Goal: Information Seeking & Learning: Find specific fact

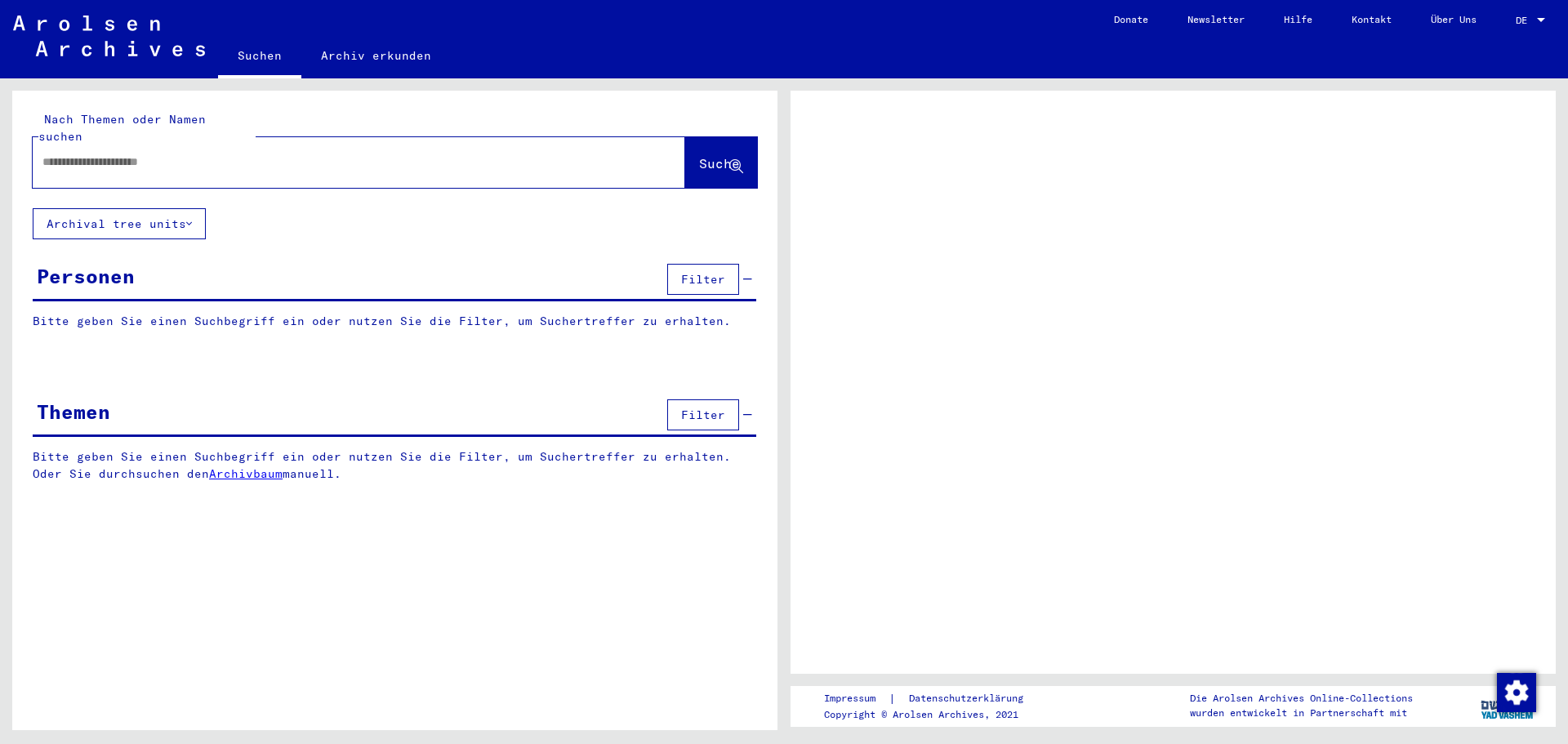
click at [102, 153] on input "text" at bounding box center [344, 161] width 603 height 17
type input "*"
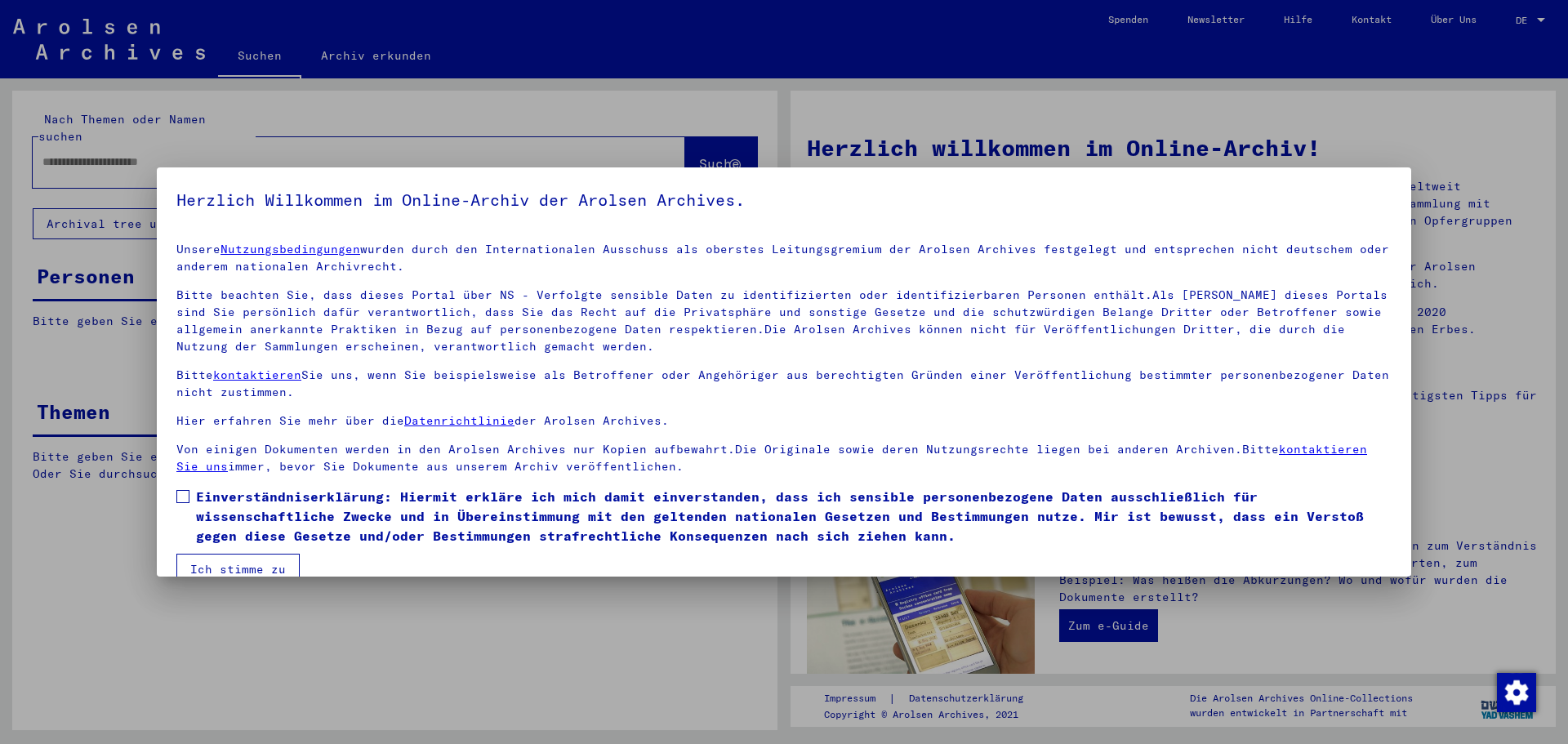
click at [179, 497] on span at bounding box center [183, 497] width 13 height 13
click at [229, 569] on button "Ich stimme zu" at bounding box center [238, 569] width 123 height 31
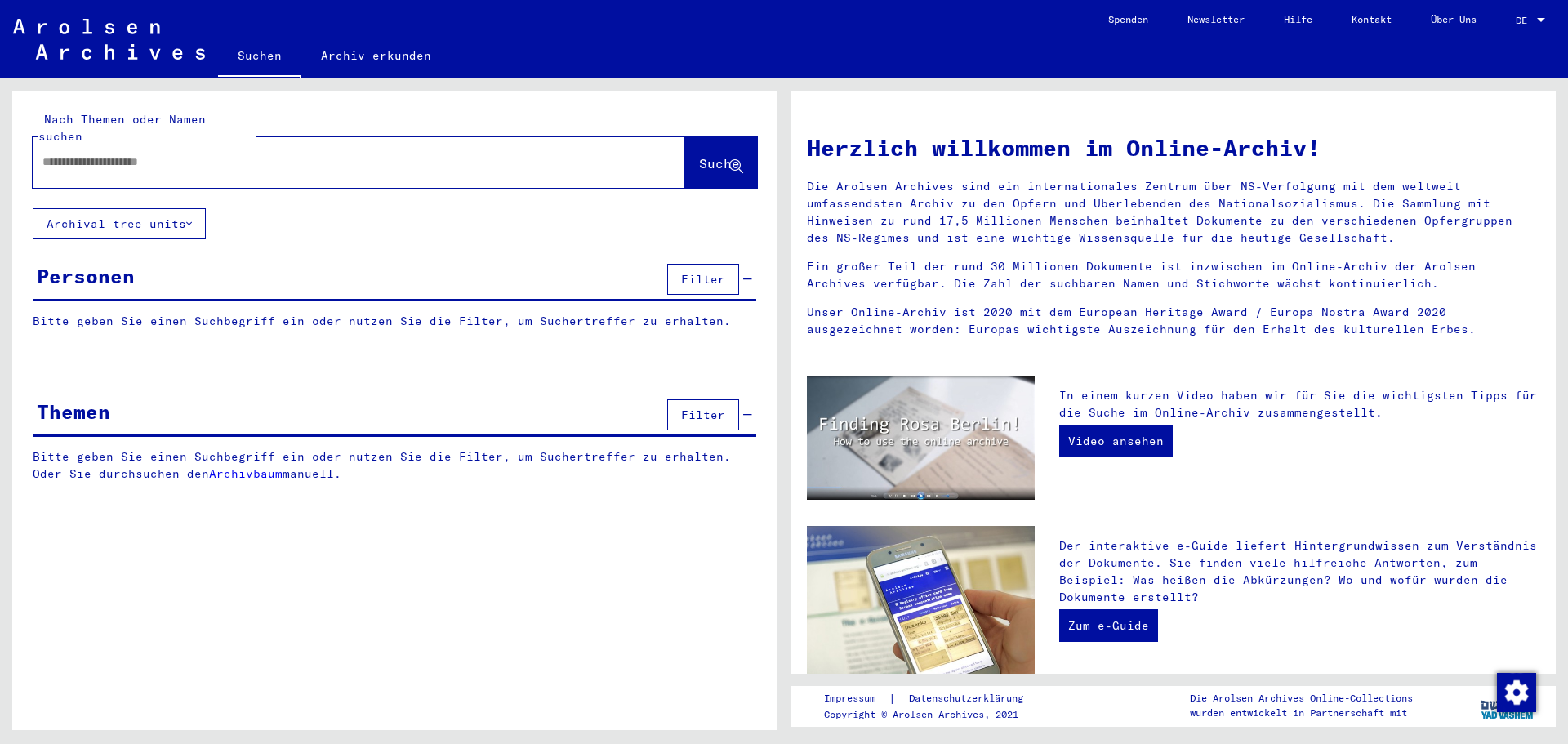
click at [43, 159] on div at bounding box center [334, 161] width 603 height 37
click at [50, 153] on input "text" at bounding box center [339, 161] width 593 height 17
type input "**********"
click at [685, 137] on button "Suche" at bounding box center [721, 162] width 72 height 51
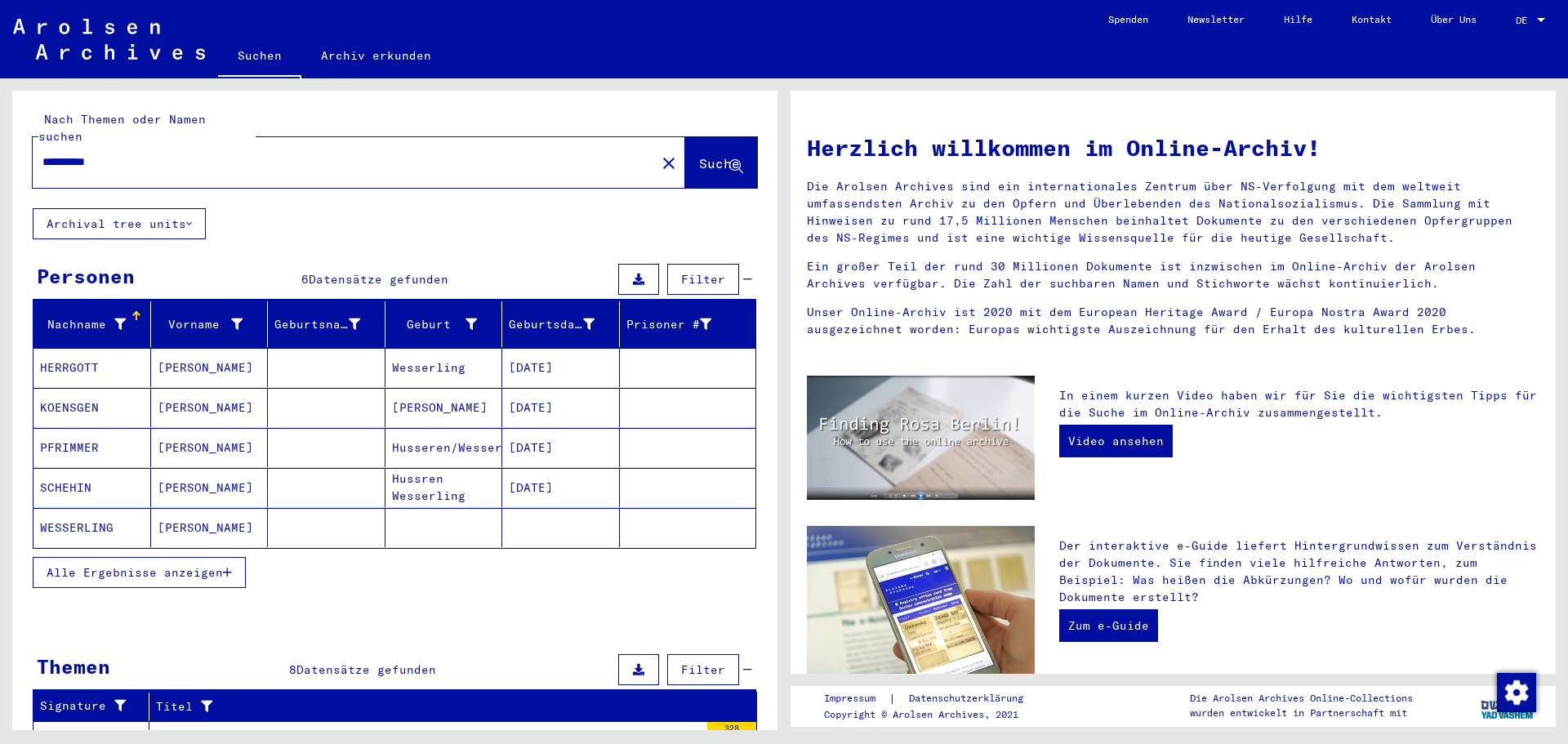
click at [232, 514] on mat-cell "[PERSON_NAME]" at bounding box center [209, 528] width 117 height 39
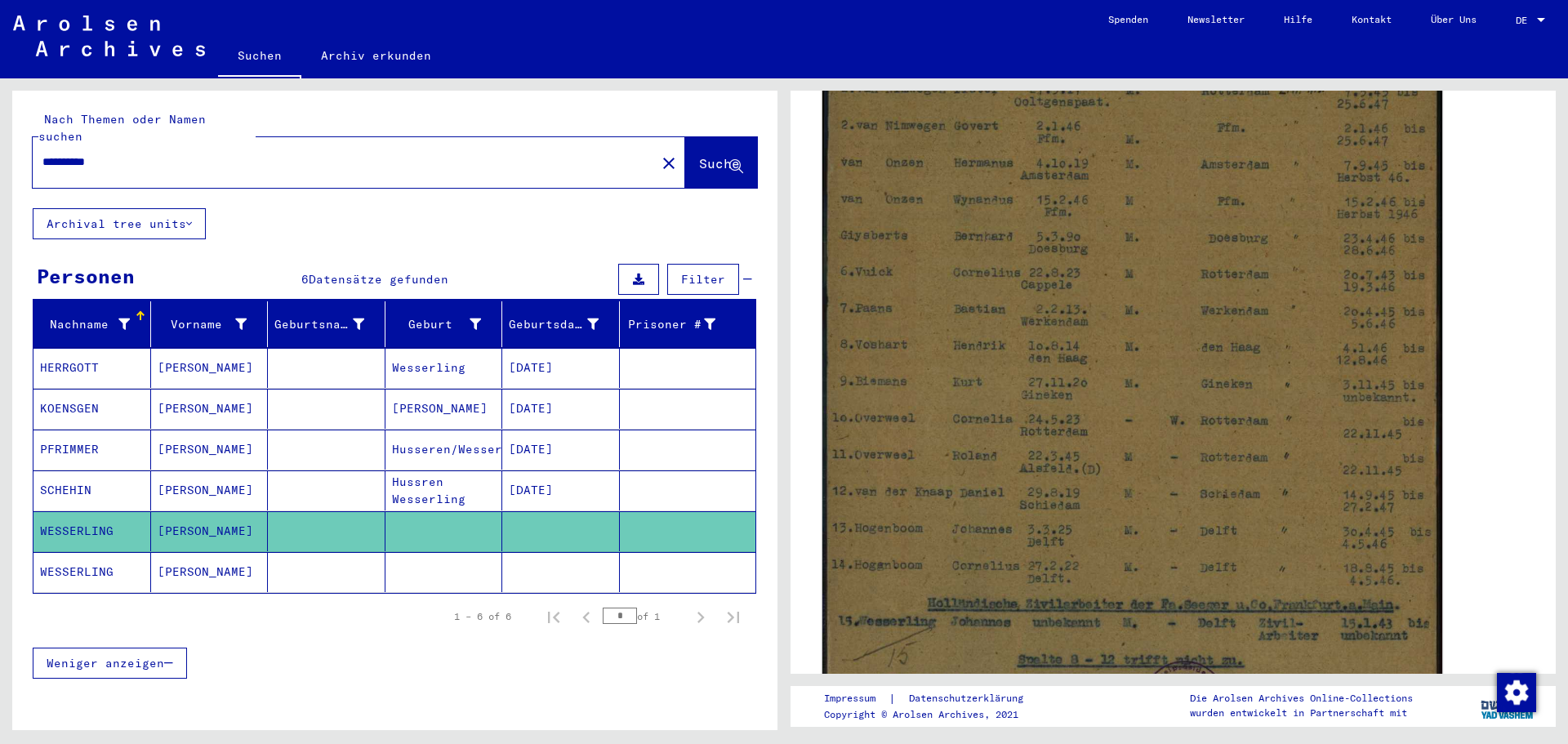
scroll to position [816, 0]
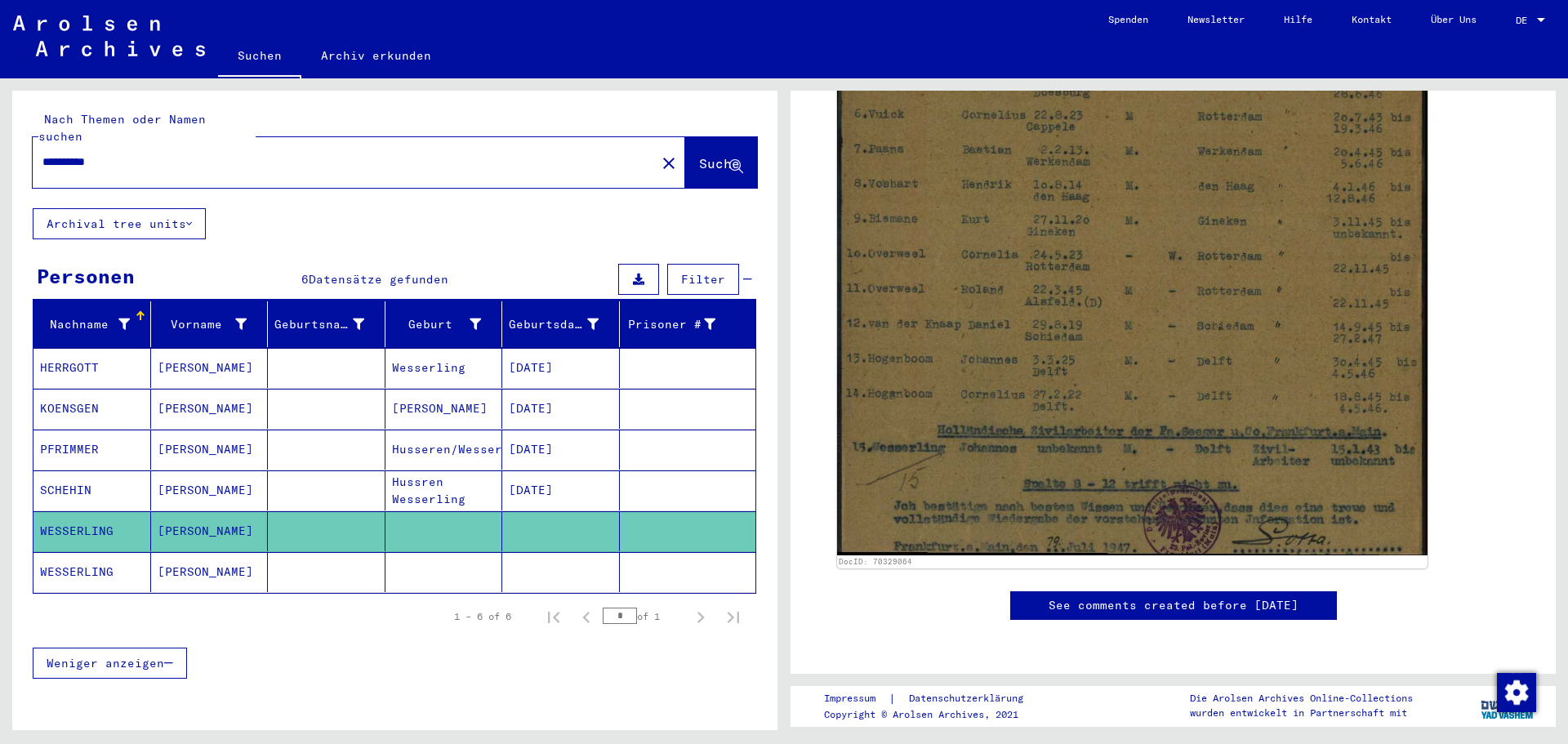
click at [162, 555] on mat-cell "[PERSON_NAME]" at bounding box center [209, 572] width 117 height 40
